Goal: Task Accomplishment & Management: Manage account settings

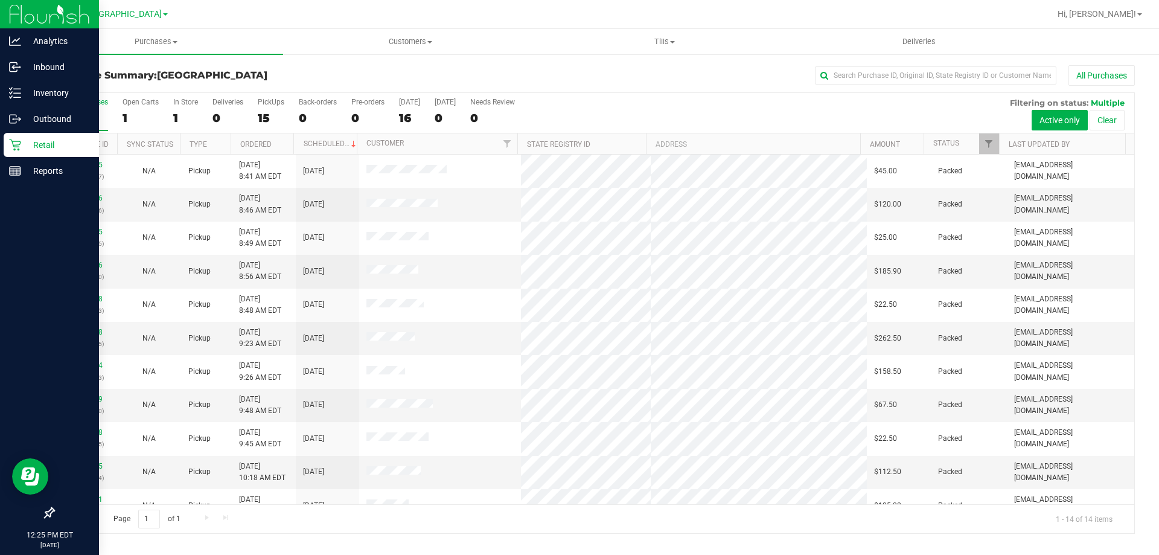
click at [35, 148] on p "Retail" at bounding box center [57, 145] width 72 height 14
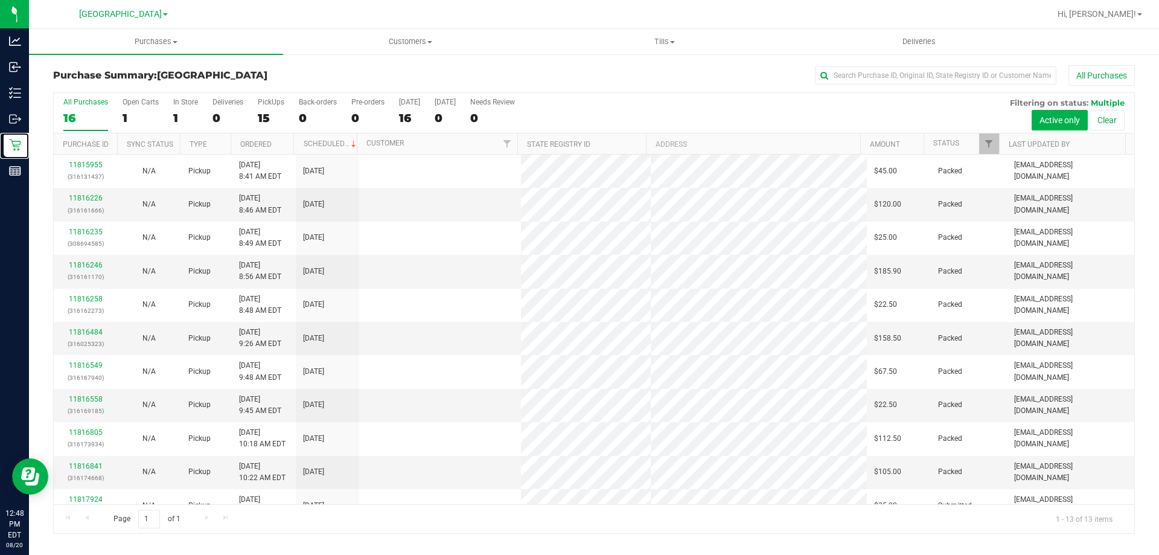
scroll to position [84, 0]
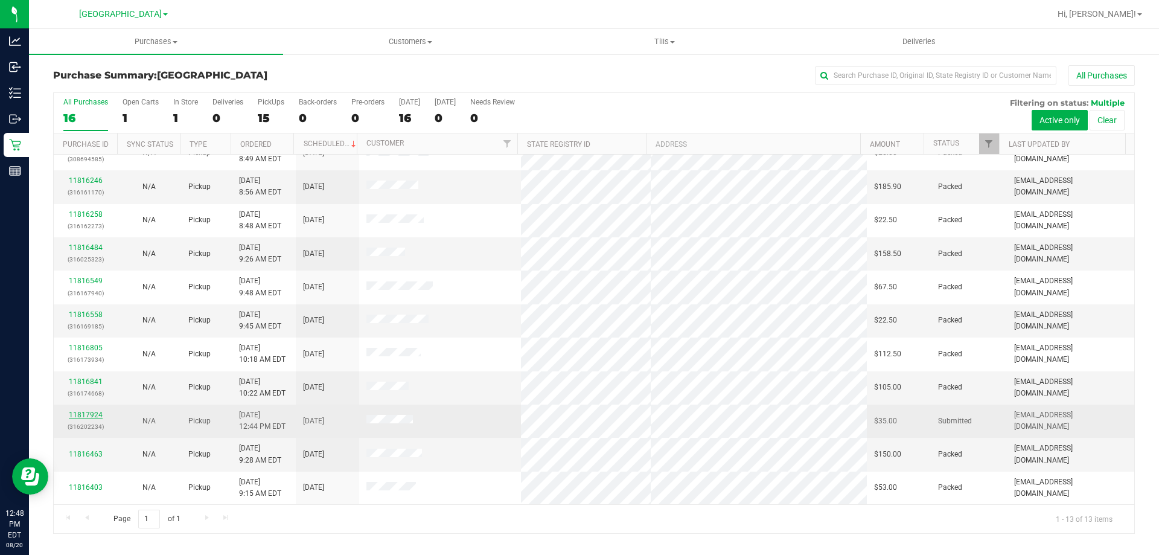
click at [80, 413] on link "11817924" at bounding box center [86, 414] width 34 height 8
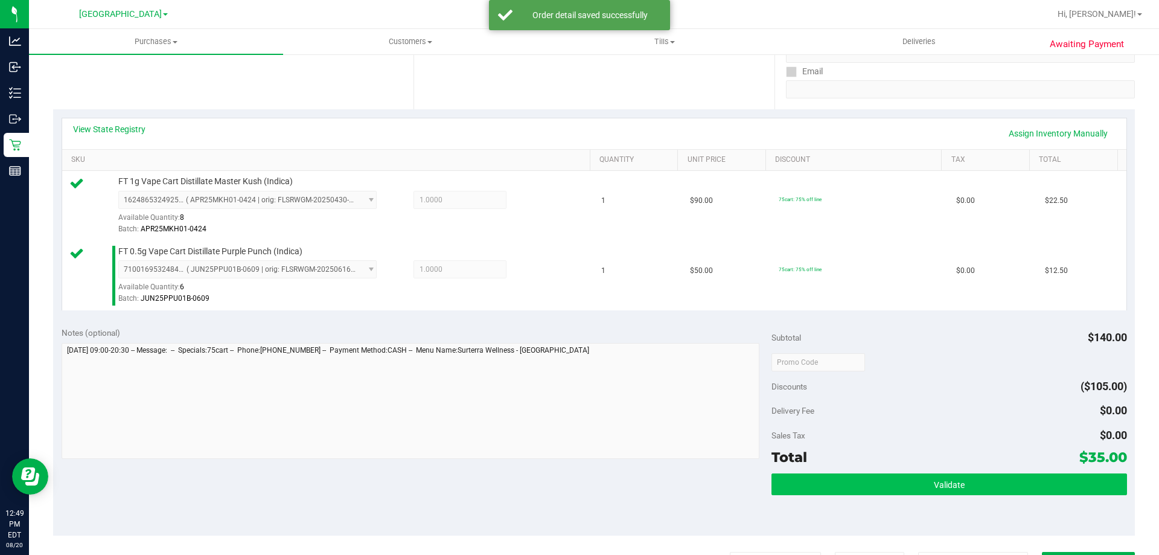
scroll to position [362, 0]
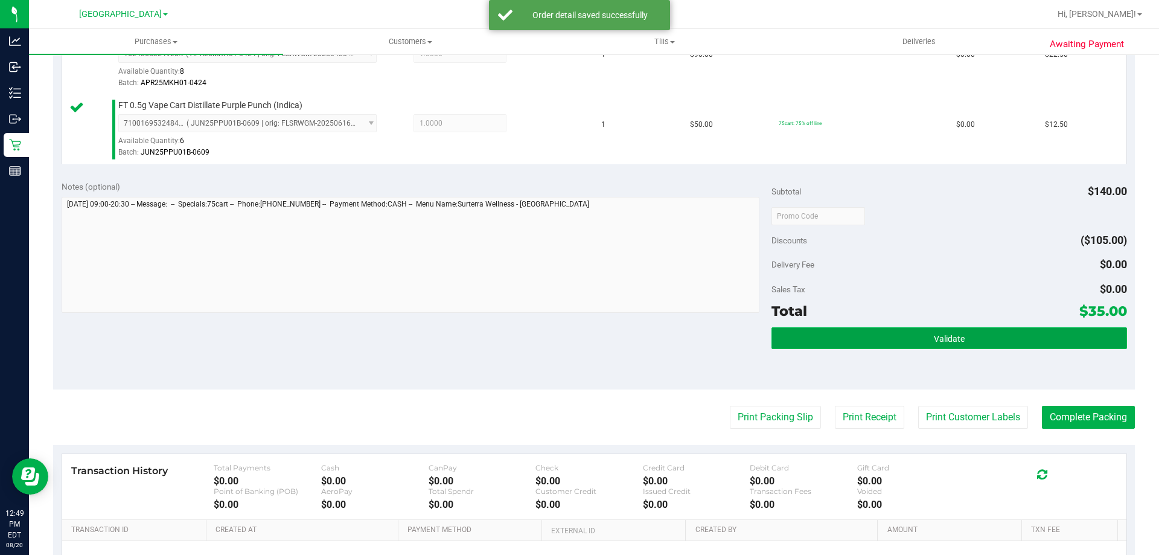
click at [900, 343] on button "Validate" at bounding box center [948, 338] width 355 height 22
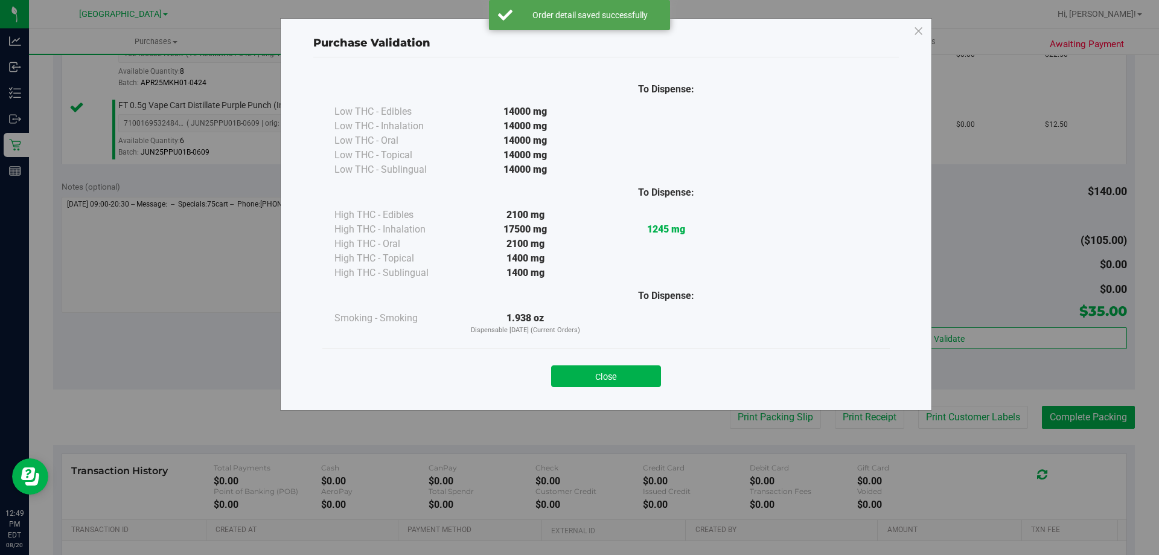
click at [608, 365] on div "Close" at bounding box center [605, 372] width 549 height 30
click at [645, 372] on button "Close" at bounding box center [606, 376] width 110 height 22
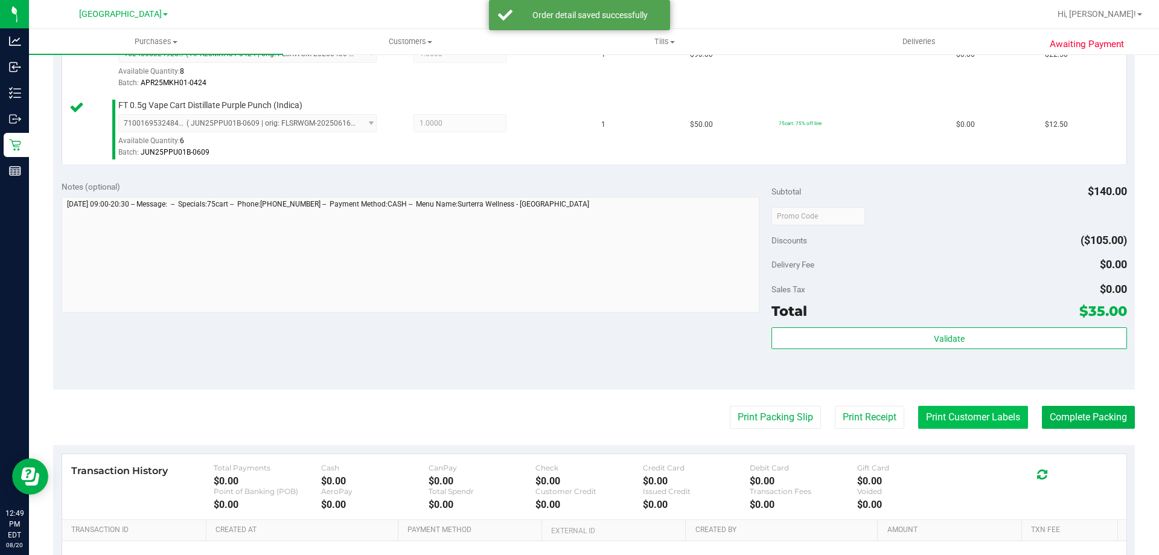
click at [961, 416] on button "Print Customer Labels" at bounding box center [973, 417] width 110 height 23
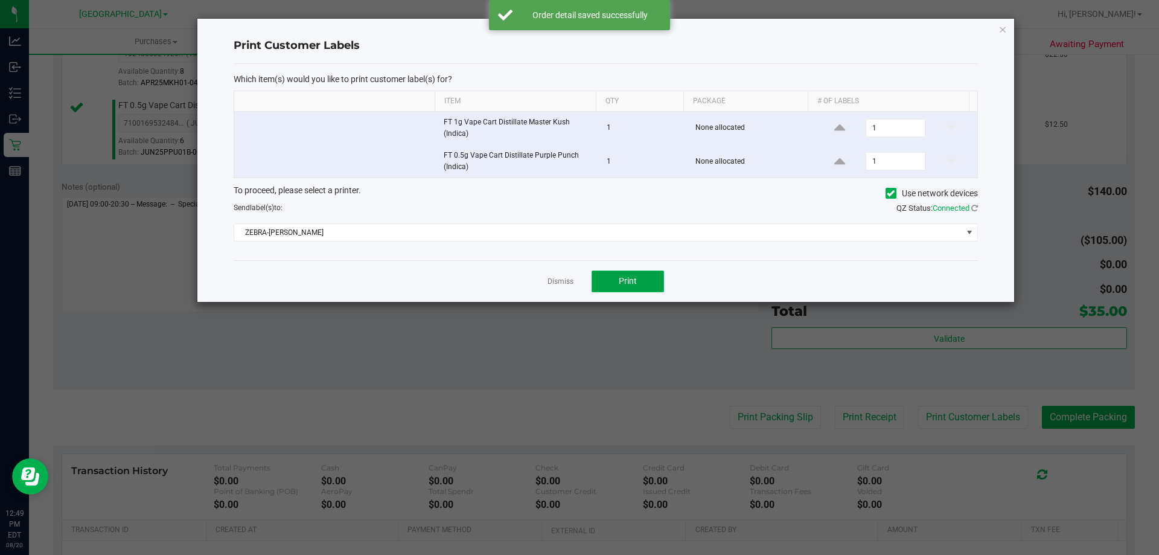
click at [640, 281] on button "Print" at bounding box center [627, 281] width 72 height 22
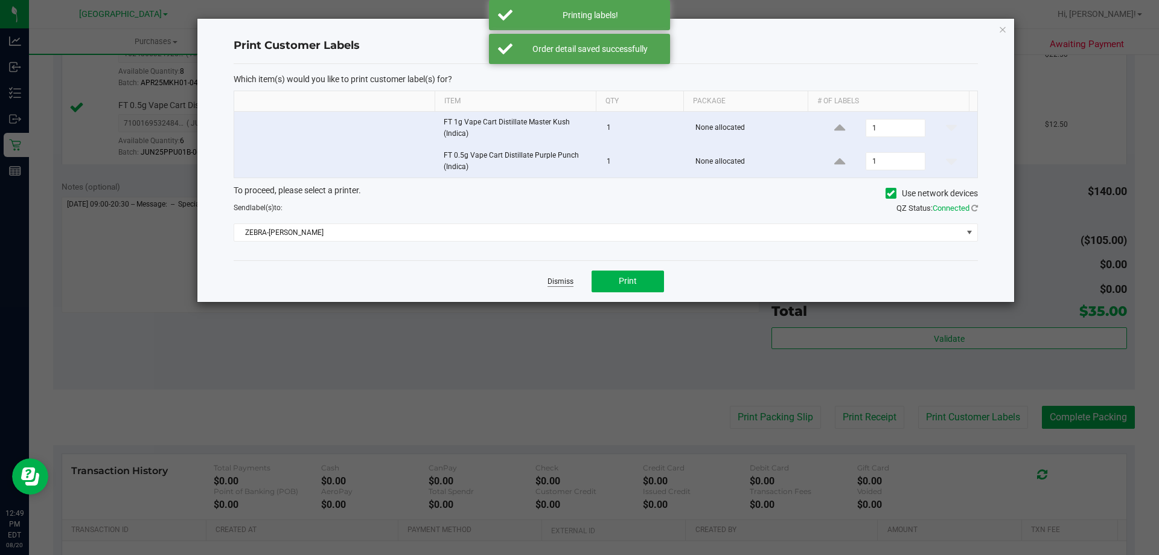
click at [557, 279] on link "Dismiss" at bounding box center [560, 281] width 26 height 10
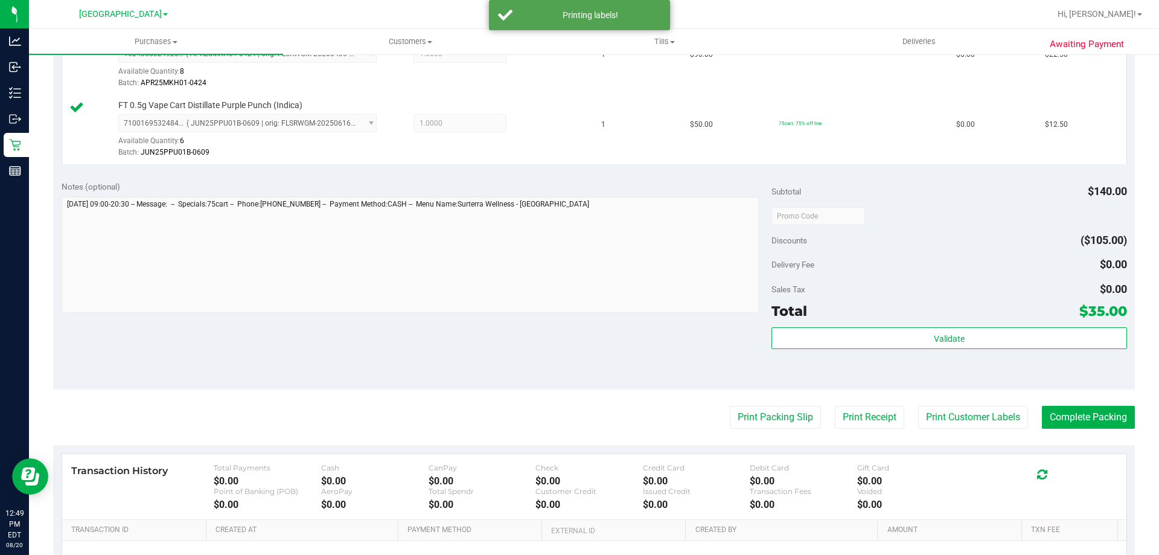
drag, startPoint x: 554, startPoint y: 324, endPoint x: 595, endPoint y: 321, distance: 41.1
click at [577, 321] on div "Notes (optional) Subtotal $140.00 Discounts ($105.00) Delivery Fee $0.00 Sales …" at bounding box center [593, 280] width 1081 height 217
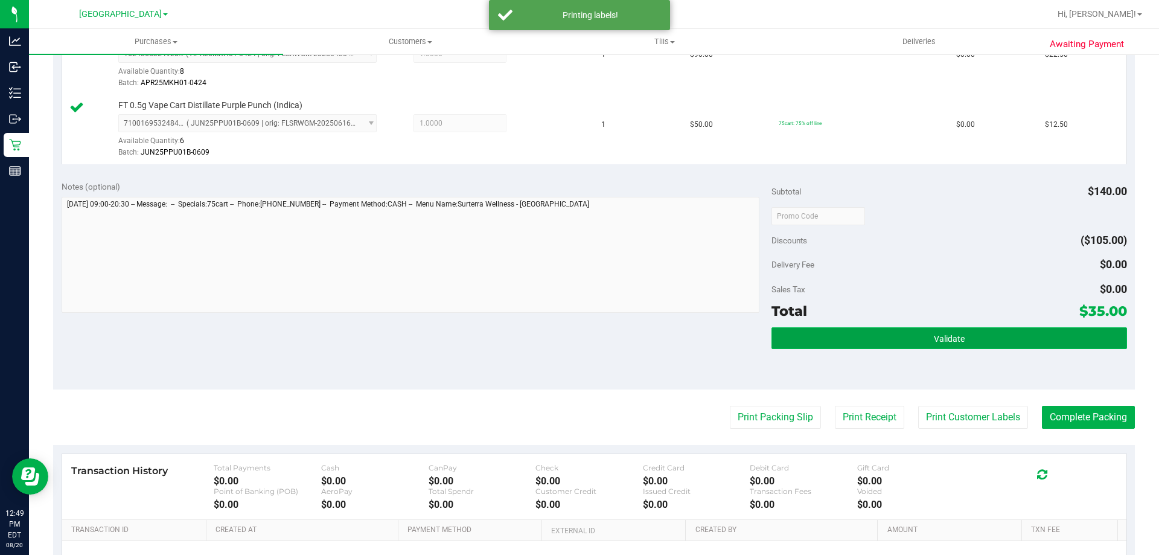
click at [897, 335] on button "Validate" at bounding box center [948, 338] width 355 height 22
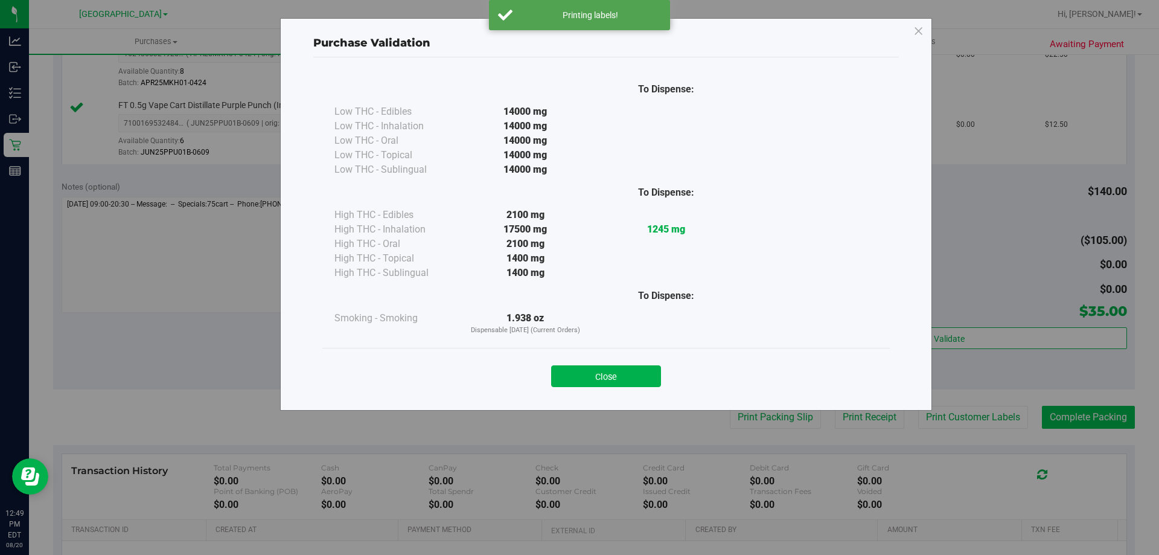
drag, startPoint x: 608, startPoint y: 378, endPoint x: 1119, endPoint y: 412, distance: 511.7
click at [632, 375] on button "Close" at bounding box center [606, 376] width 110 height 22
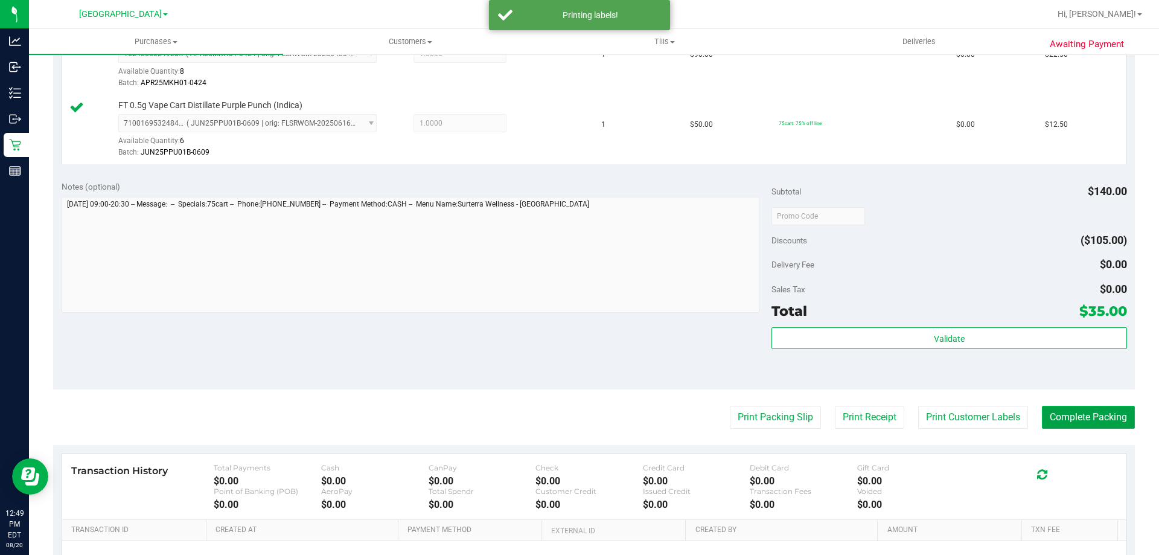
click at [1102, 411] on button "Complete Packing" at bounding box center [1088, 417] width 93 height 23
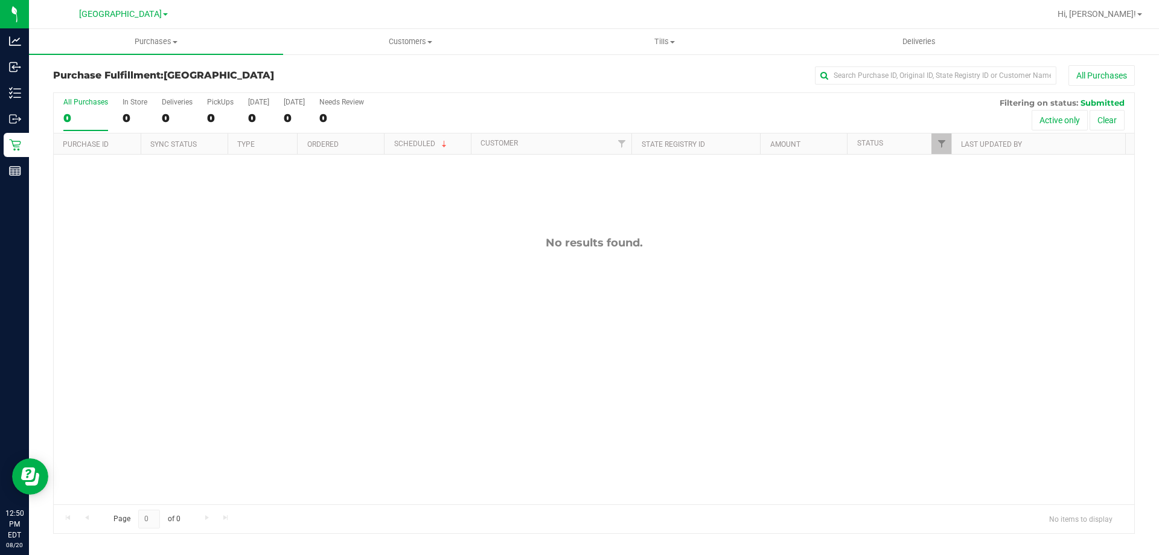
click at [10, 144] on icon at bounding box center [15, 145] width 12 height 12
